Goal: Register for event/course

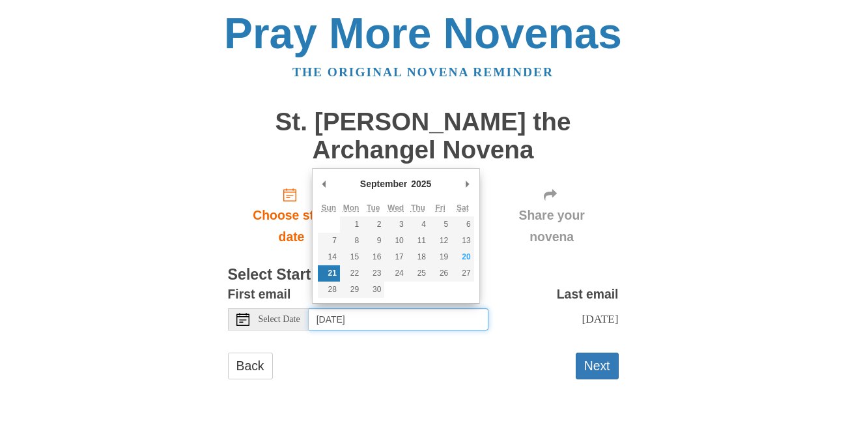
click at [442, 320] on input "[DATE]" at bounding box center [399, 319] width 180 height 22
type input "[DATE]"
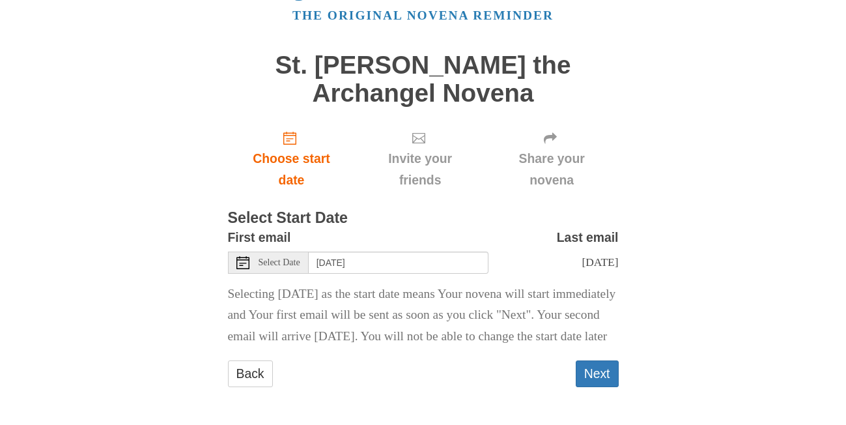
scroll to position [71, 0]
click at [590, 373] on button "Next" at bounding box center [597, 373] width 43 height 27
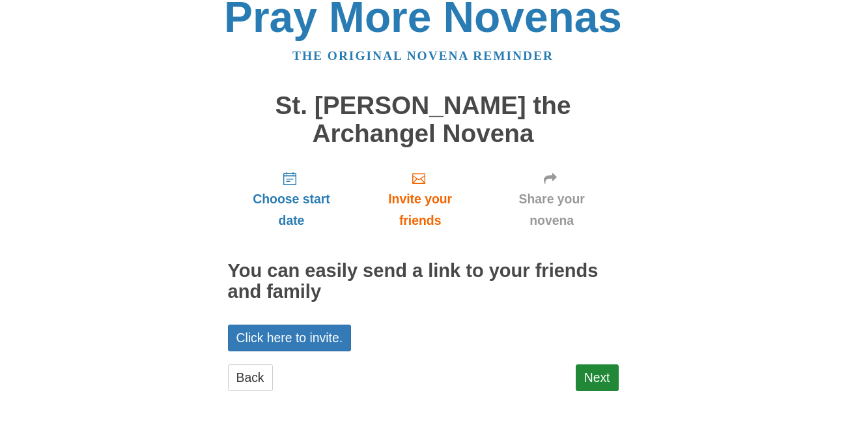
scroll to position [15, 0]
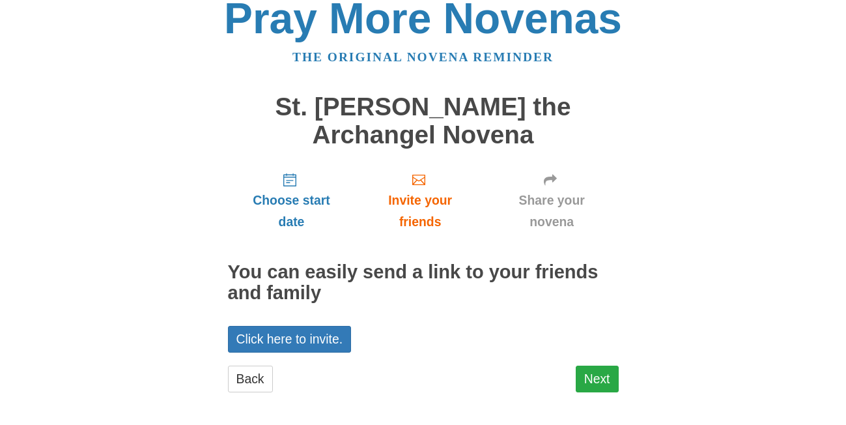
click at [596, 376] on link "Next" at bounding box center [597, 379] width 43 height 27
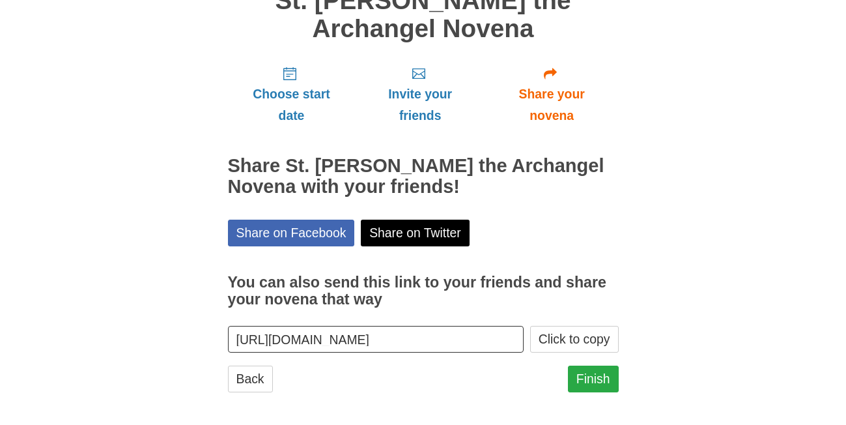
scroll to position [121, 0]
click at [605, 374] on link "Finish" at bounding box center [593, 379] width 51 height 27
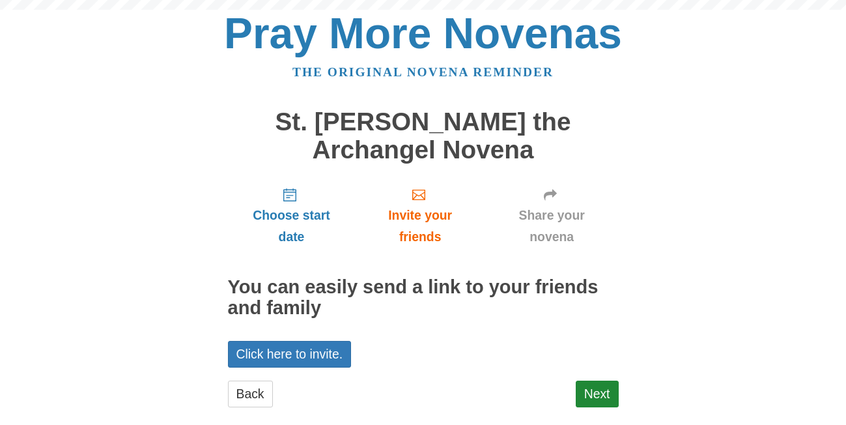
scroll to position [15, 0]
